Goal: Complete application form

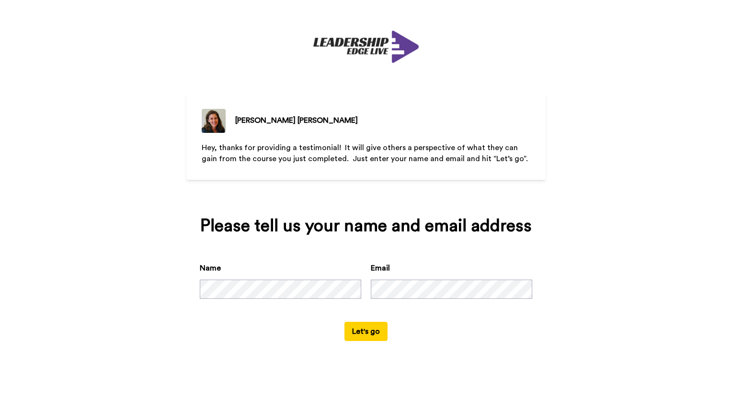
click at [362, 334] on button "Let's go" at bounding box center [365, 330] width 43 height 19
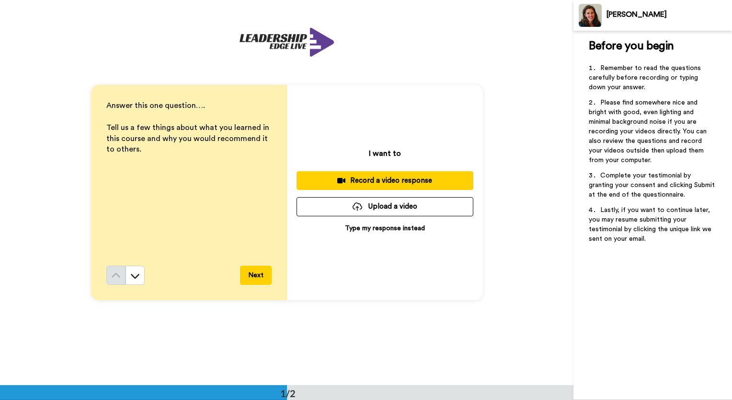
click at [251, 276] on button "Next" at bounding box center [256, 274] width 32 height 19
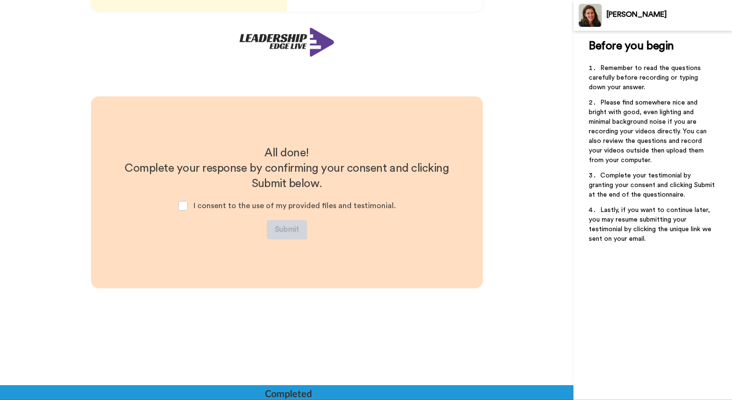
scroll to position [288, 0]
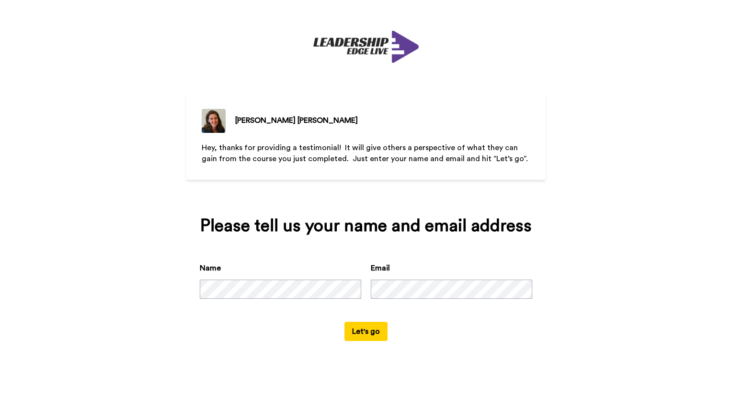
click at [359, 330] on button "Let's go" at bounding box center [365, 330] width 43 height 19
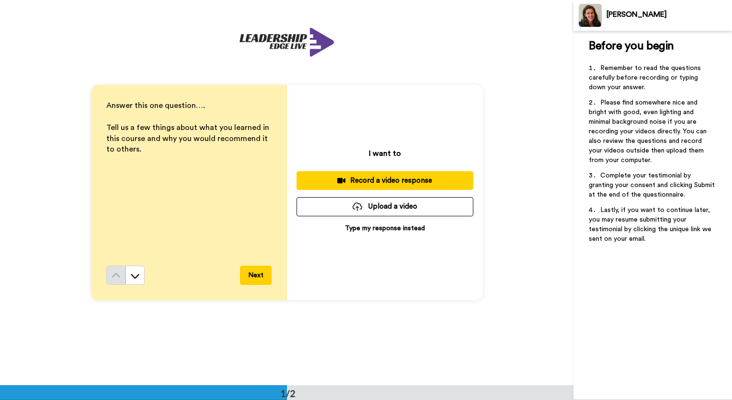
click at [411, 230] on p "Type my response instead" at bounding box center [385, 228] width 80 height 10
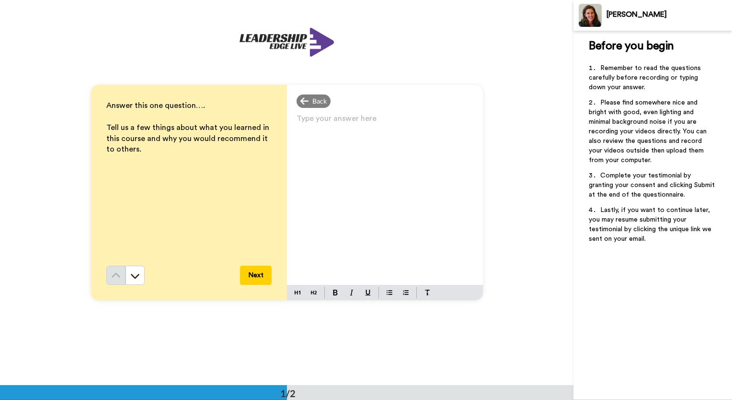
click at [317, 119] on p "Type your answer here ﻿" at bounding box center [385, 121] width 177 height 13
click at [376, 138] on p "I learned that there all kinds of triggers and what reactions can occur" at bounding box center [385, 128] width 177 height 27
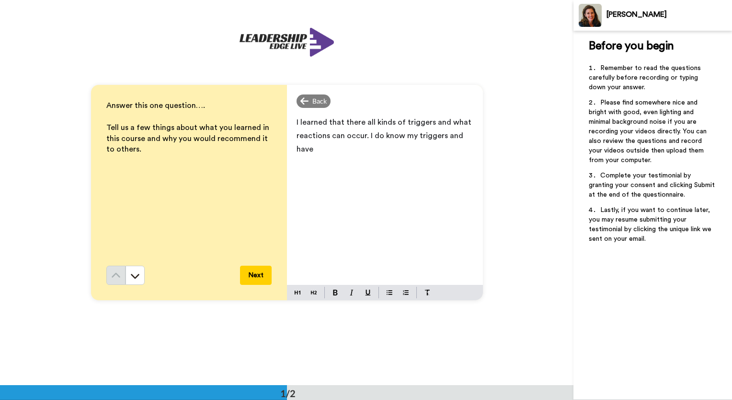
click at [379, 135] on span "I learned that there all kinds of triggers and what reactions can occur. I do k…" at bounding box center [385, 135] width 177 height 34
click at [376, 136] on span "I learned that there all kinds of triggers and what reactions can occur. I do k…" at bounding box center [385, 135] width 177 height 34
drag, startPoint x: 313, startPoint y: 148, endPoint x: 295, endPoint y: 148, distance: 17.7
click at [297, 148] on span "I learned that there all kinds of triggers and what reactions can occur. I now …" at bounding box center [385, 135] width 177 height 34
drag, startPoint x: 339, startPoint y: 148, endPoint x: 371, endPoint y: 154, distance: 32.6
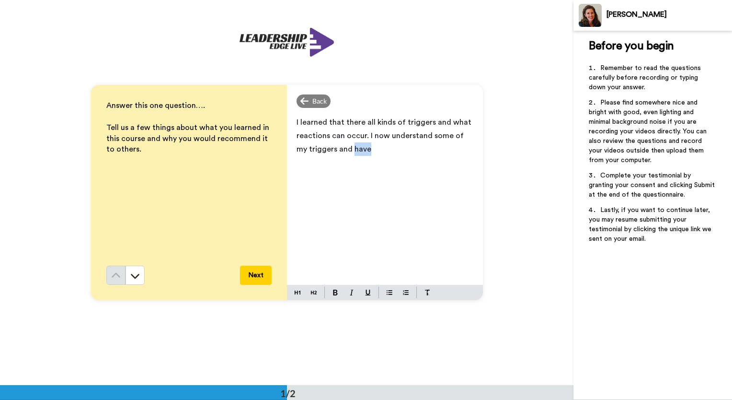
click at [371, 154] on p "I learned that there all kinds of triggers and what reactions can occur. I now …" at bounding box center [385, 135] width 177 height 40
click at [425, 161] on p "I learned that there all kinds of triggers and what reactions can occur. I now …" at bounding box center [385, 142] width 177 height 54
drag, startPoint x: 414, startPoint y: 165, endPoint x: 320, endPoint y: 166, distance: 93.4
click at [320, 166] on p "I learned that there all kinds of triggers and what reactions can occur. I now …" at bounding box center [385, 142] width 177 height 54
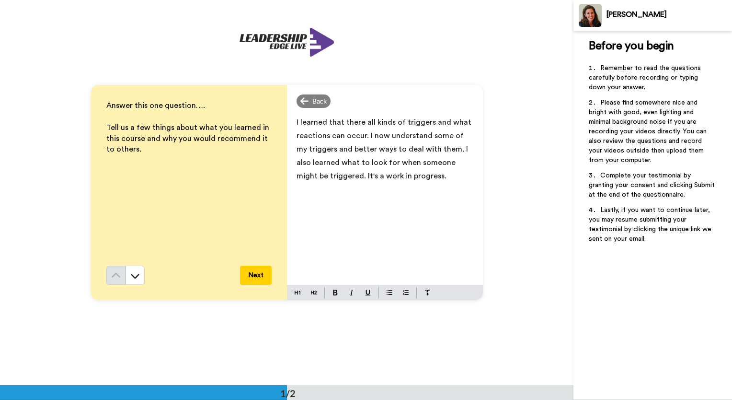
click at [467, 136] on span "I learned that there all kinds of triggers and what reactions can occur. I now …" at bounding box center [385, 148] width 177 height 61
click at [338, 175] on span "I learned that there all kinds of triggers and what reactions can occur. I now …" at bounding box center [385, 155] width 177 height 75
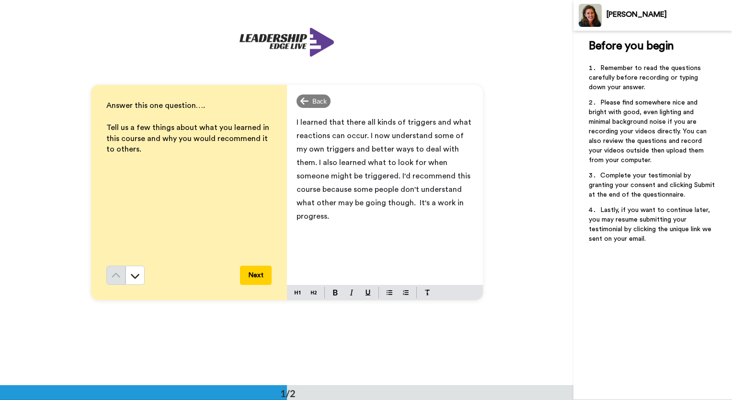
drag, startPoint x: 424, startPoint y: 200, endPoint x: 345, endPoint y: 199, distance: 79.0
click at [345, 199] on span "I learned that there all kinds of triggers and what reactions can occur. I now …" at bounding box center [385, 169] width 177 height 102
click at [336, 174] on span "I learned that there all kinds of triggers and what reactions can occur. I now …" at bounding box center [385, 162] width 177 height 88
click at [327, 214] on p "I learned that there all kinds of triggers and what reactions can occur. I now …" at bounding box center [385, 168] width 177 height 107
click at [255, 278] on button "Next" at bounding box center [256, 274] width 32 height 19
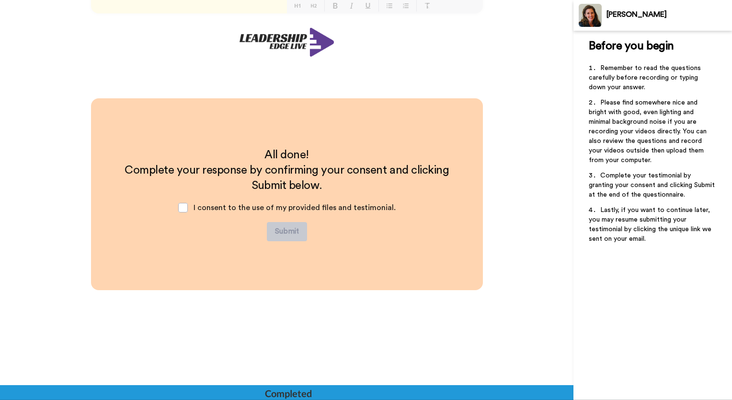
scroll to position [288, 0]
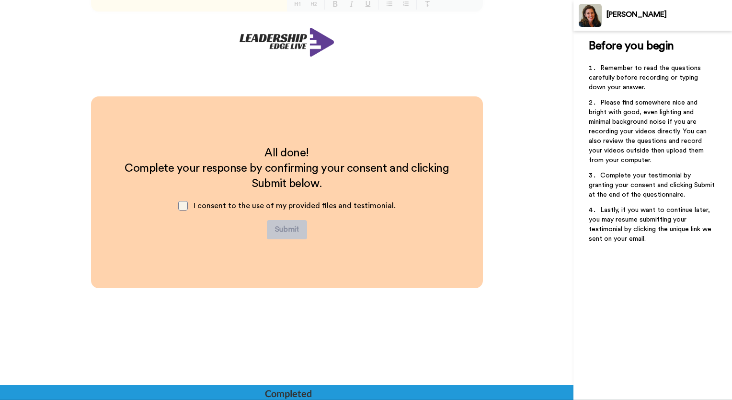
click at [183, 205] on span at bounding box center [183, 206] width 10 height 10
click at [279, 223] on button "Submit" at bounding box center [287, 229] width 40 height 19
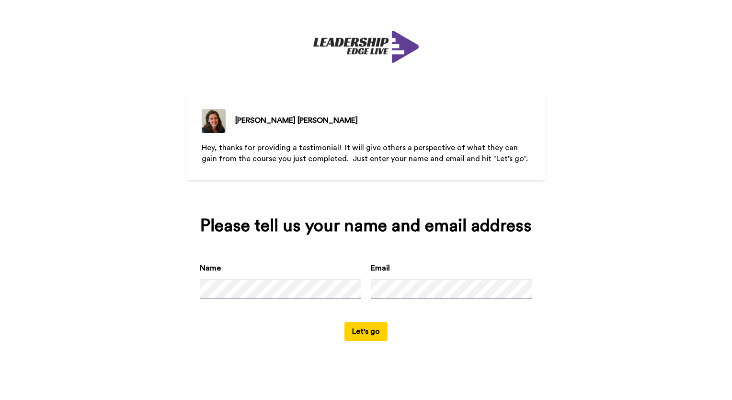
click at [377, 330] on button "Let's go" at bounding box center [365, 330] width 43 height 19
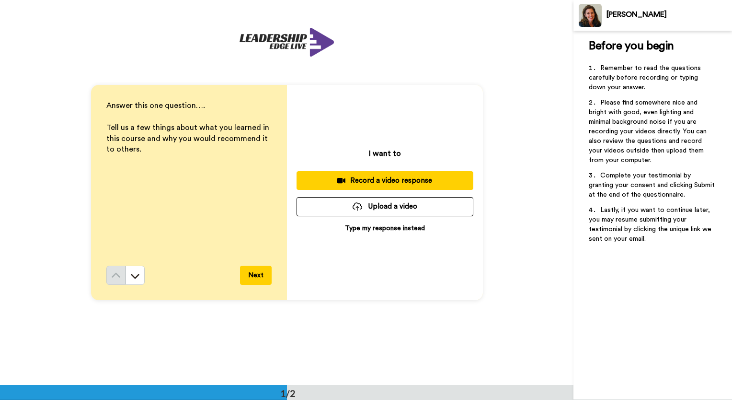
click at [252, 273] on button "Next" at bounding box center [256, 274] width 32 height 19
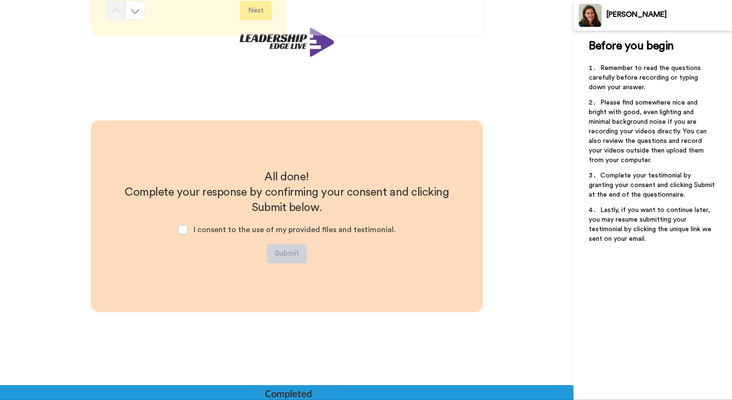
scroll to position [288, 0]
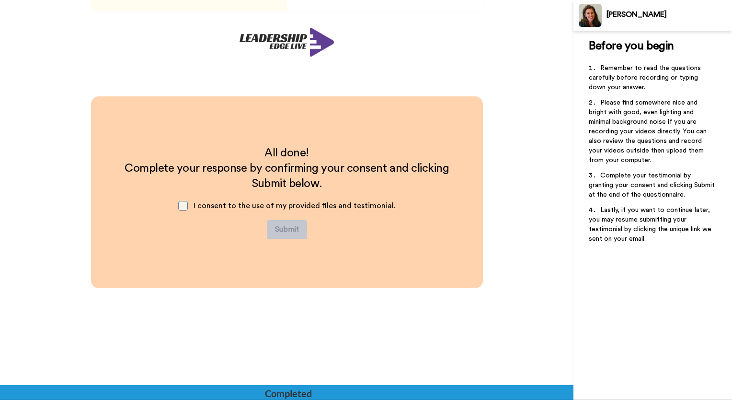
click at [183, 204] on span at bounding box center [183, 206] width 10 height 10
click at [302, 276] on div "All done! Complete your response by confirming your consent and clicking Submit…" at bounding box center [287, 192] width 392 height 192
